Goal: Navigation & Orientation: Find specific page/section

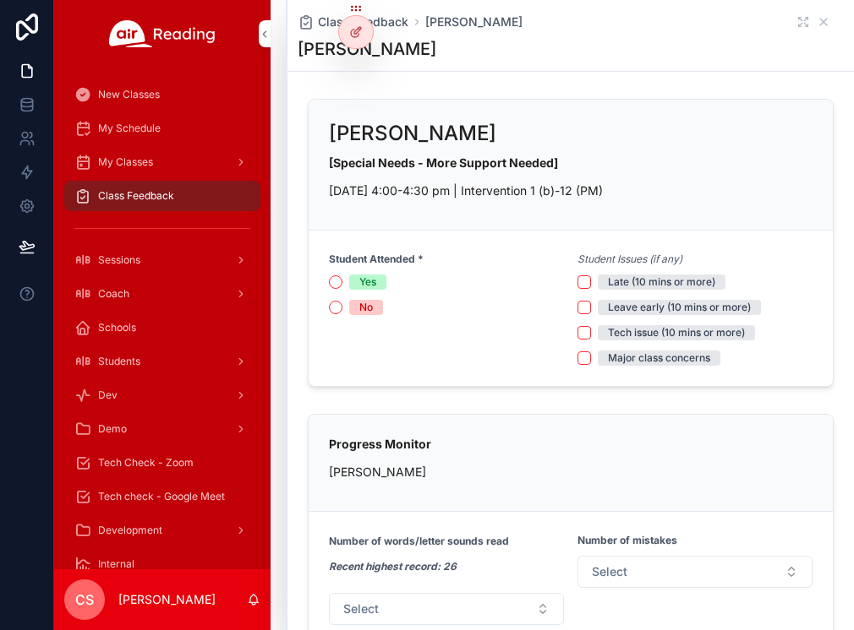
scroll to position [1121, 0]
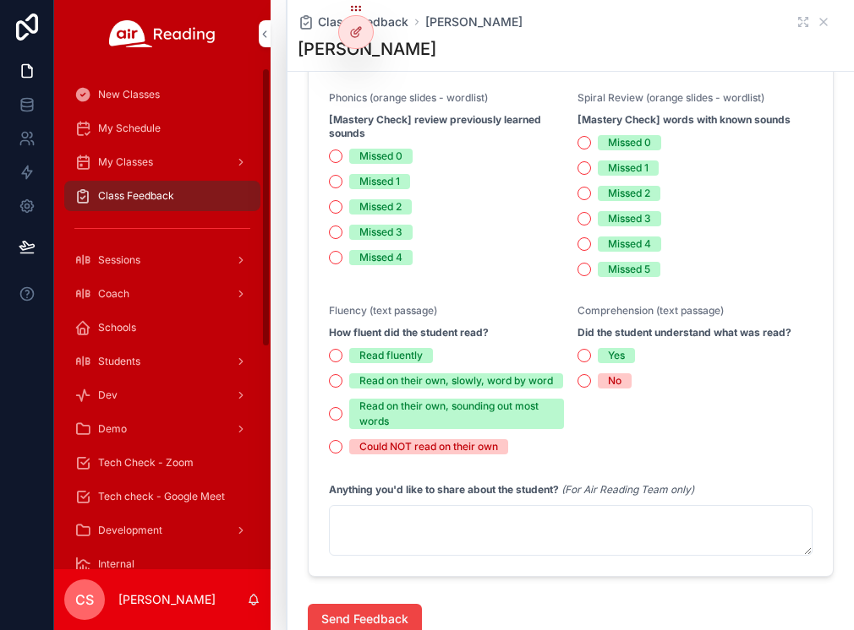
click at [112, 289] on span "Coach" at bounding box center [113, 294] width 31 height 14
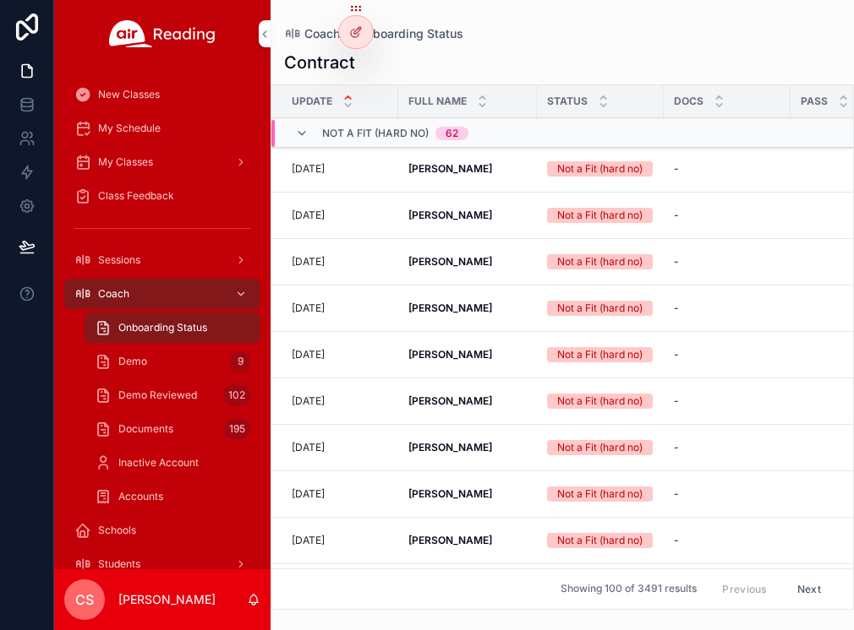
click at [128, 358] on span "Demo" at bounding box center [132, 362] width 29 height 14
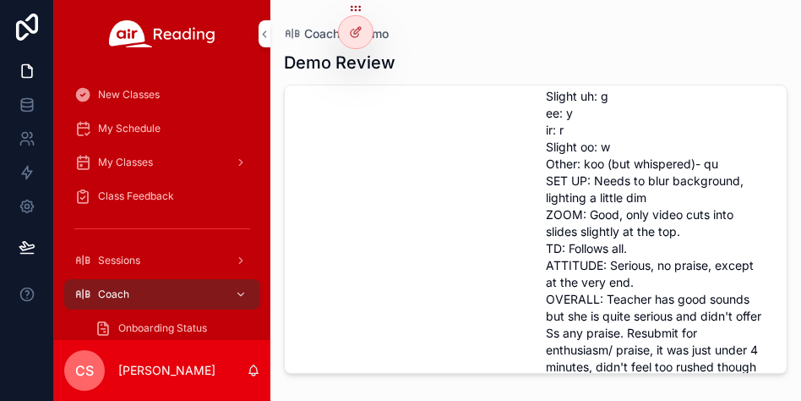
scroll to position [308, 0]
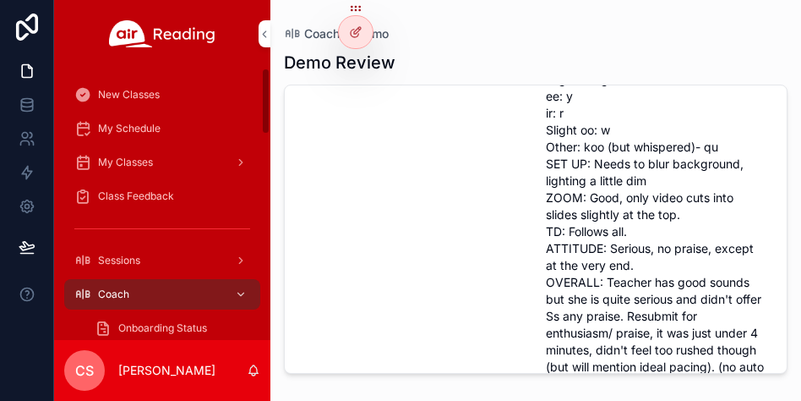
click at [125, 162] on span "My Classes" at bounding box center [125, 162] width 55 height 14
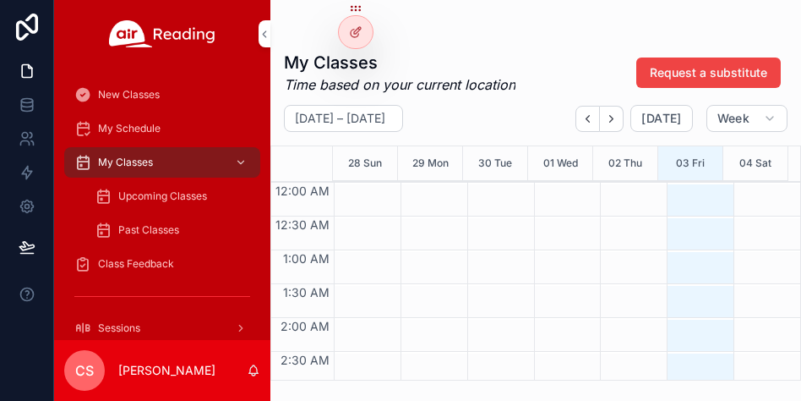
click at [122, 265] on span "Class Feedback" at bounding box center [136, 264] width 76 height 14
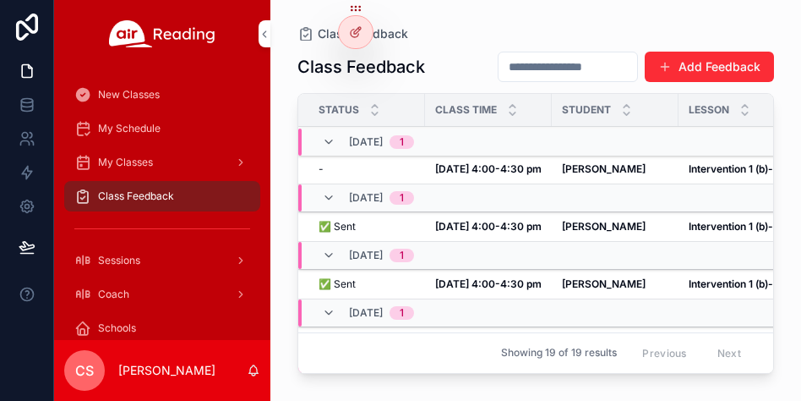
click at [484, 172] on strong "[DATE] 4:00-4:30 pm" at bounding box center [488, 168] width 106 height 13
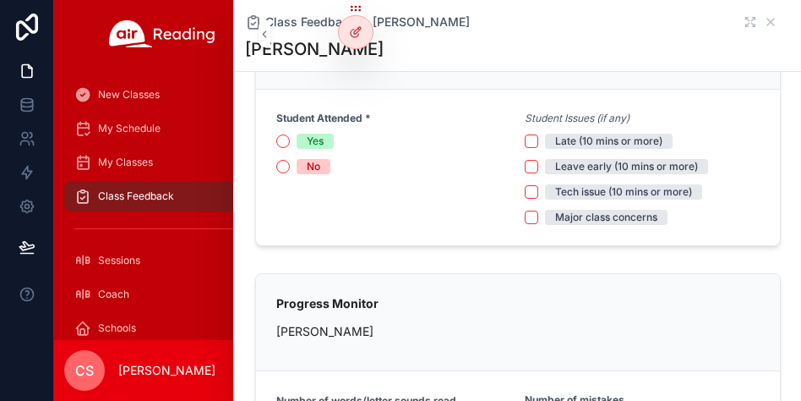
scroll to position [143, 0]
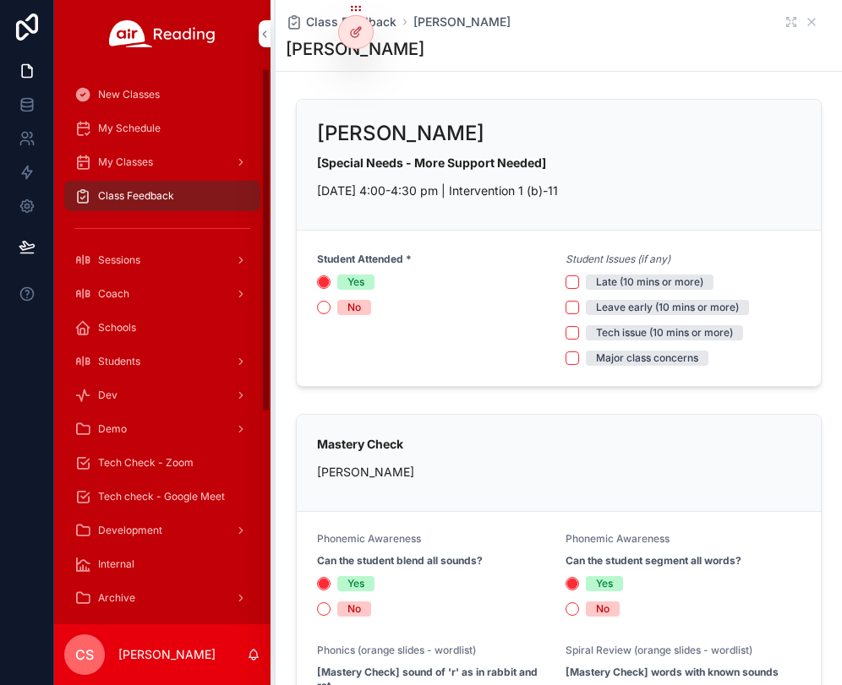
click at [102, 188] on div "Class Feedback" at bounding box center [162, 196] width 176 height 27
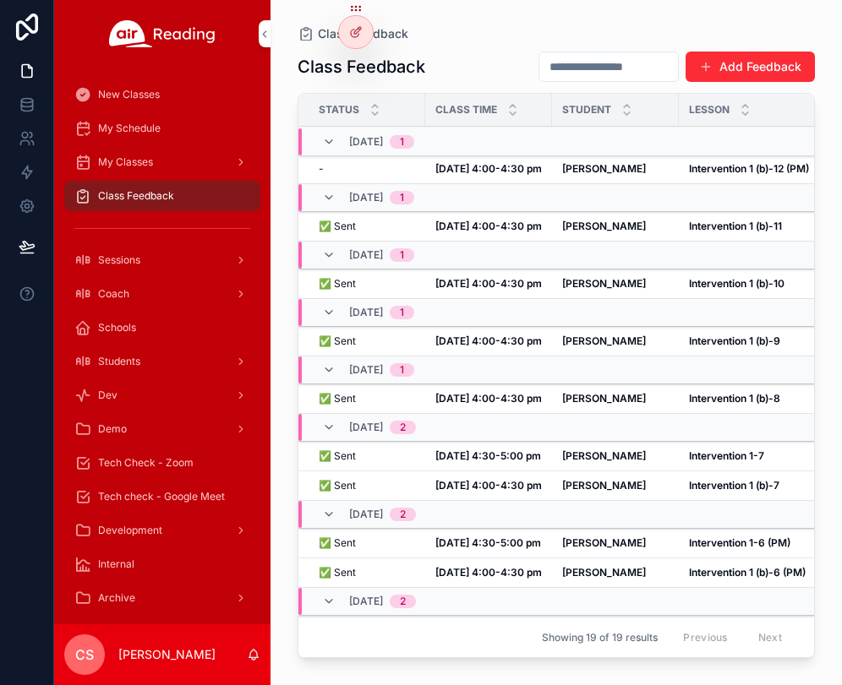
click at [115, 155] on span "My Classes" at bounding box center [125, 162] width 55 height 14
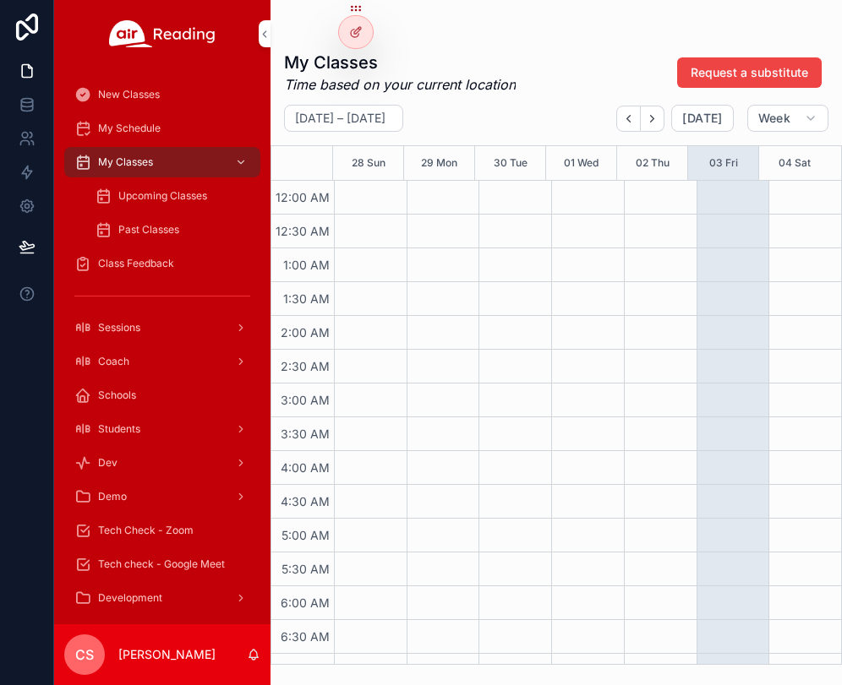
click at [133, 194] on span "Upcoming Classes" at bounding box center [162, 196] width 89 height 14
